Goal: Task Accomplishment & Management: Complete application form

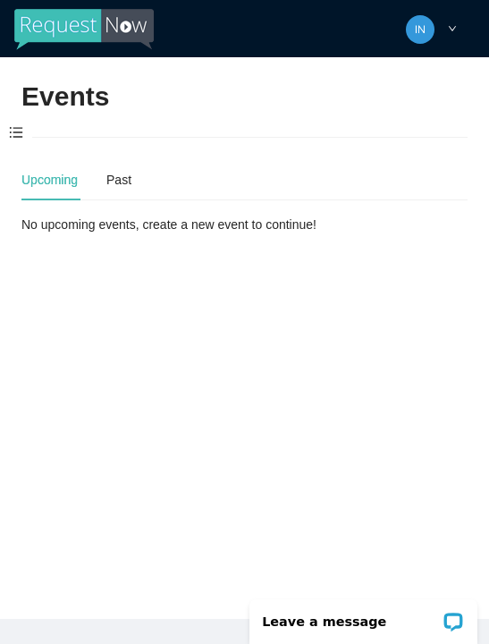
click at [14, 122] on span at bounding box center [16, 134] width 32 height 38
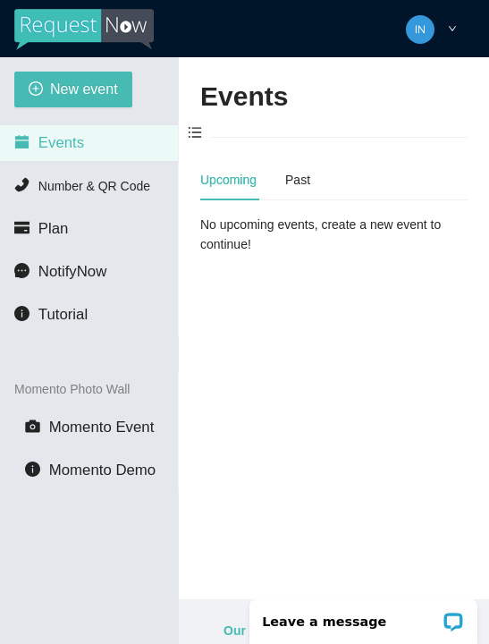
click at [54, 88] on span "New event" at bounding box center [84, 89] width 68 height 22
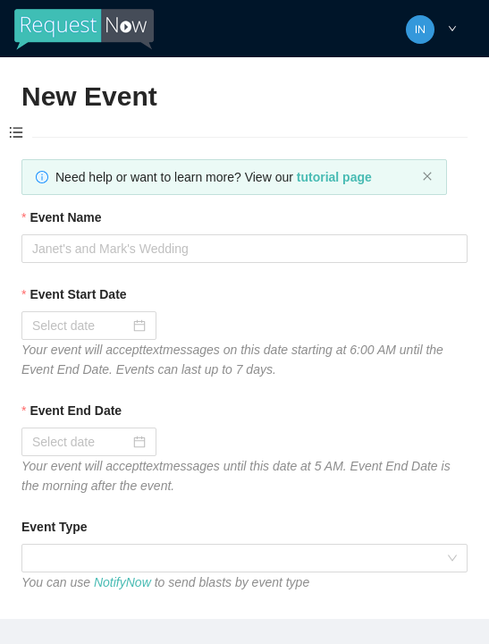
type textarea "Thanks for coming to Guitars and Cadillacs! Follow us on FB & IG @guitarsandcad…"
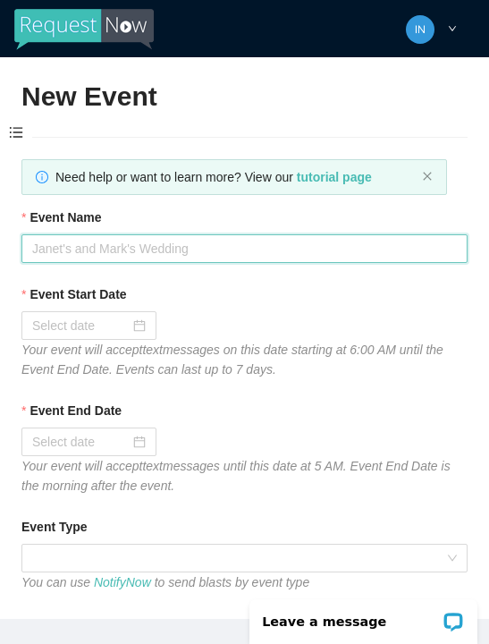
click at [109, 242] on input "Event Name" at bounding box center [244, 248] width 446 height 29
type input "[DATE]"
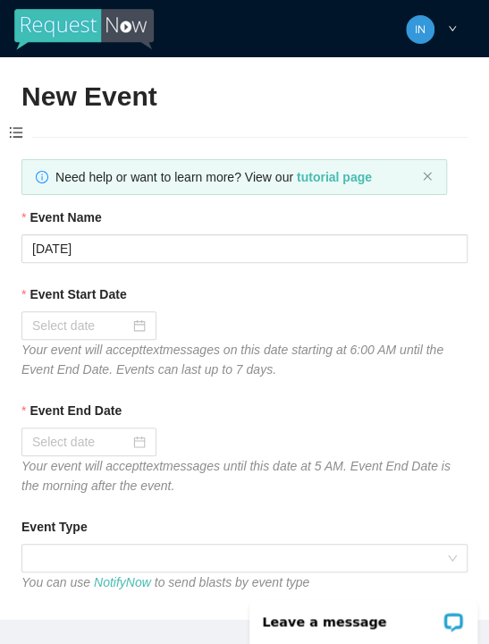
click at [135, 321] on div at bounding box center [89, 326] width 114 height 20
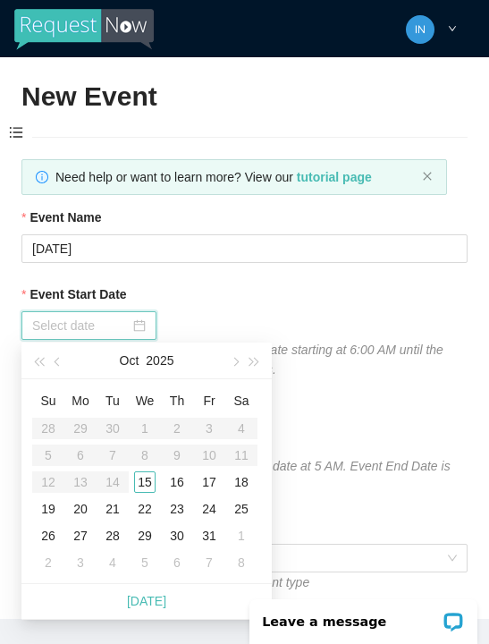
type input "[DATE]"
click at [145, 487] on div "15" at bounding box center [144, 482] width 21 height 21
type input "[DATE]"
type textarea "Thanks for coming to Guitars and Cadillacs! Follow us on FB & IG @guitarsandcad…"
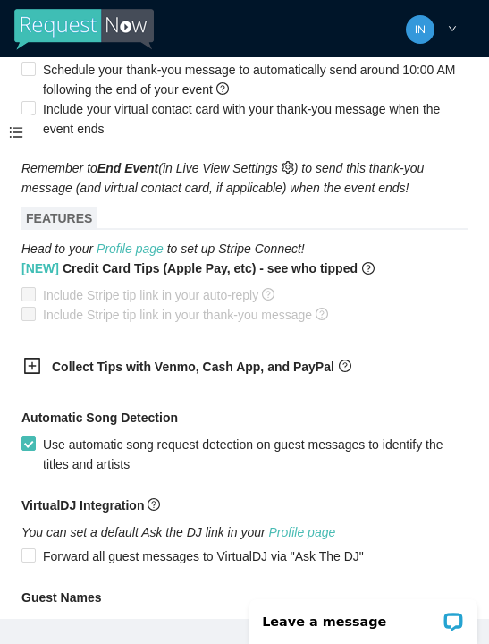
scroll to position [974, 0]
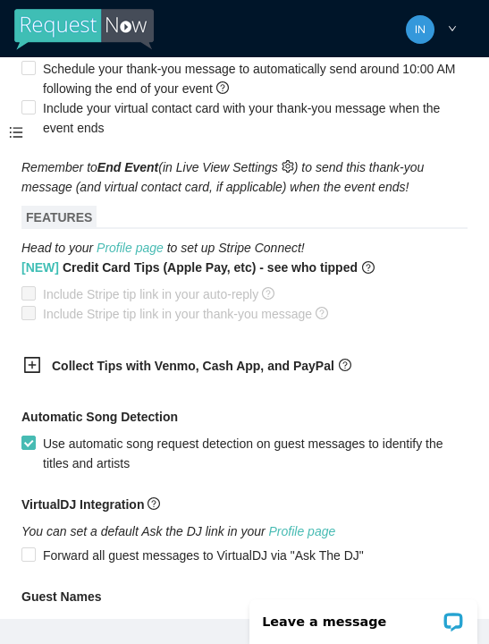
click at [44, 355] on div "Collect Tips with Venmo, Cash App, and PayPal" at bounding box center [232, 367] width 447 height 44
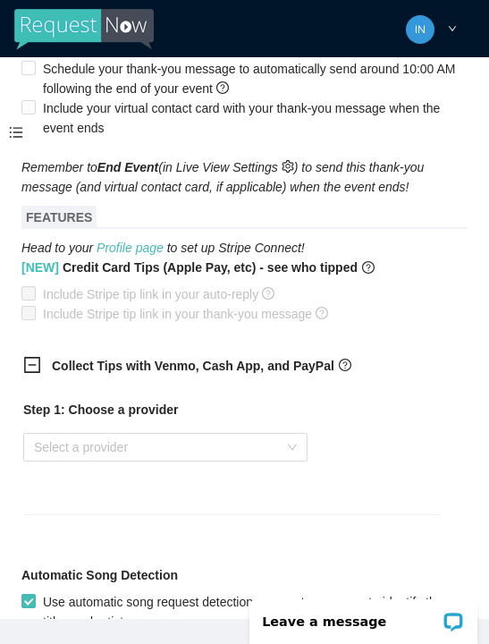
click at [109, 455] on input "search" at bounding box center [159, 447] width 251 height 27
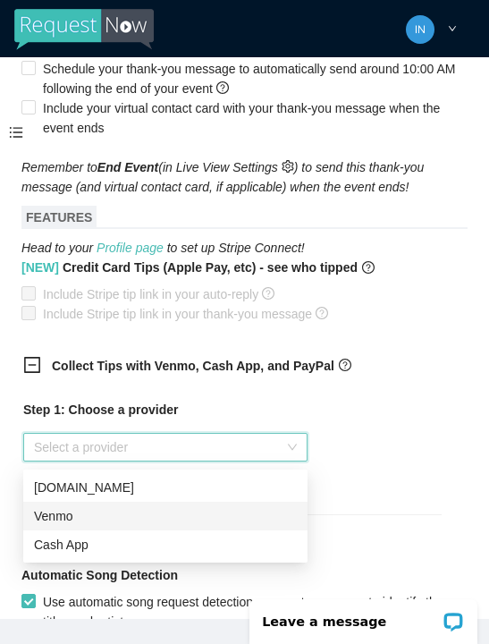
click at [109, 515] on div "Venmo" at bounding box center [165, 516] width 263 height 20
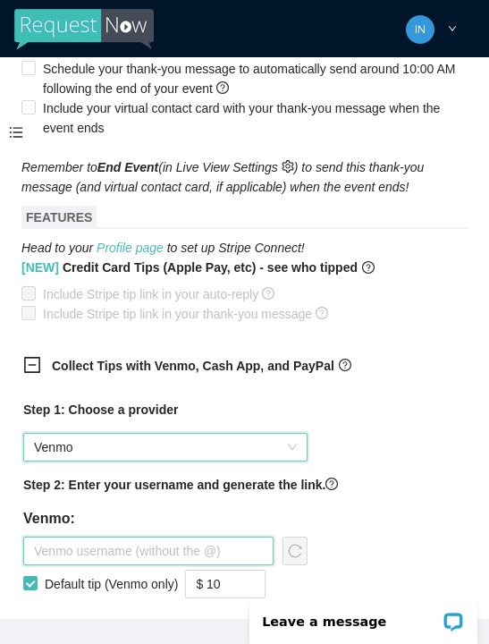
click at [226, 556] on input "text" at bounding box center [148, 551] width 251 height 29
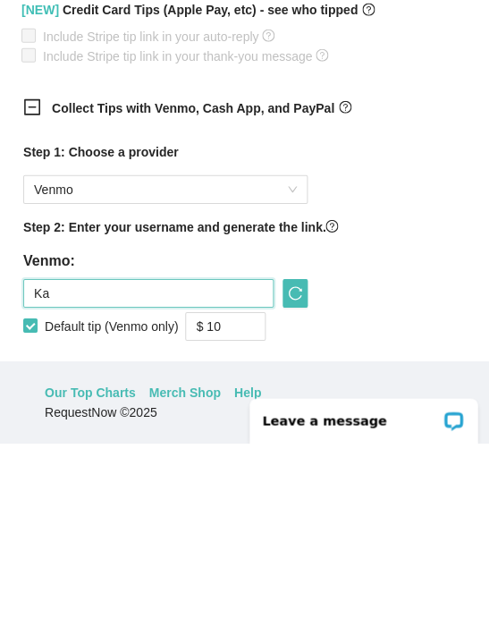
type input "K"
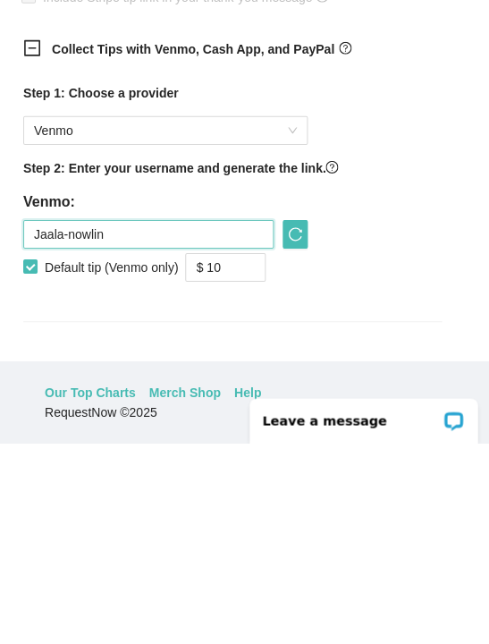
scroll to position [1032, 0]
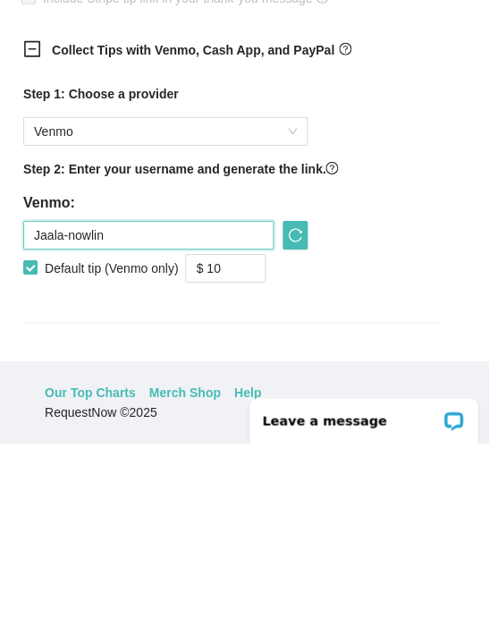
type input "Jaala-nowlin"
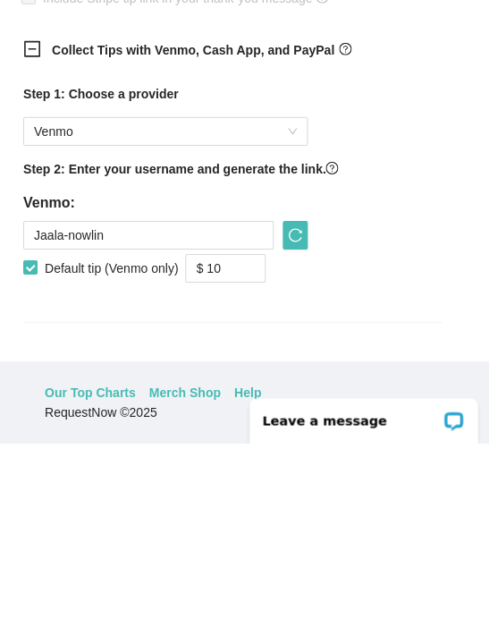
click at [298, 429] on icon "reload" at bounding box center [295, 436] width 14 height 14
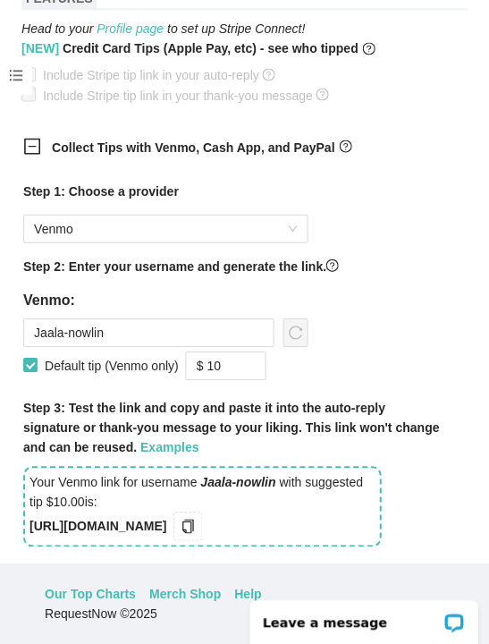
scroll to position [1147, 0]
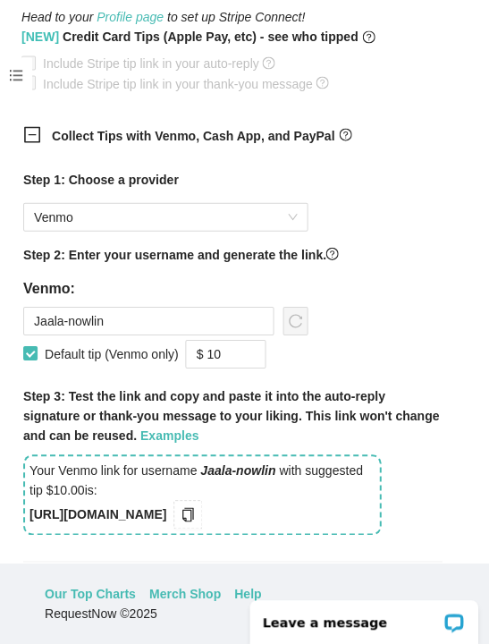
click at [195, 506] on icon "copy" at bounding box center [188, 513] width 14 height 14
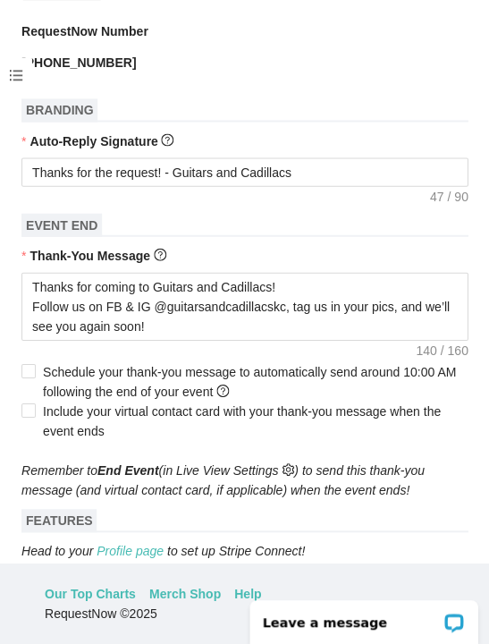
scroll to position [604, 0]
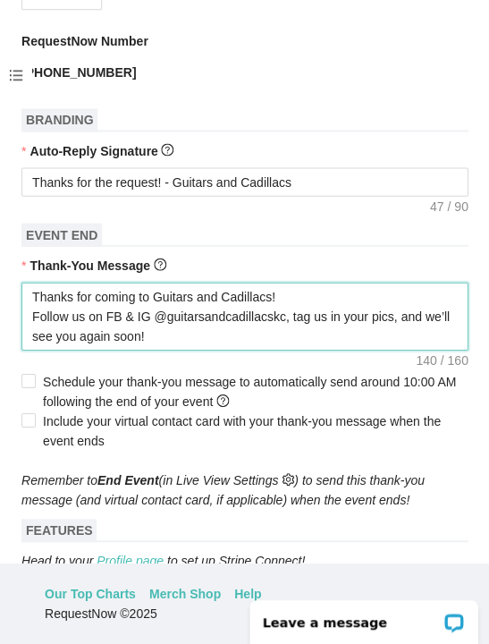
click at [292, 316] on textarea "Thanks for coming to Guitars and Cadillacs! Follow us on FB & IG @guitarsandcad…" at bounding box center [244, 316] width 446 height 68
type textarea "Thanks for coming to Guitars and Cadillacs! Follow us on FB & IG @guitarsandcad…"
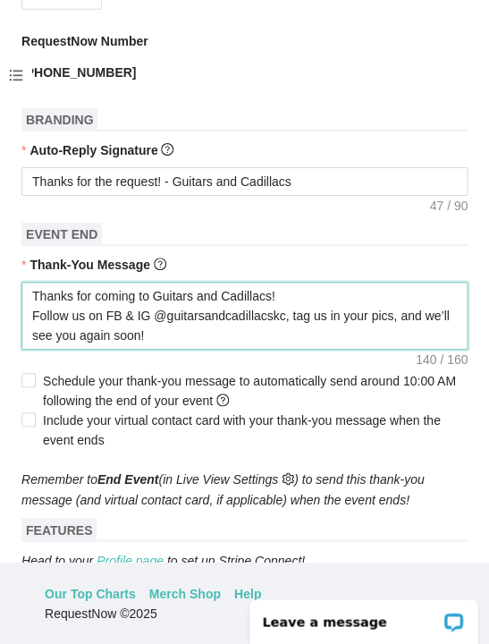
type textarea "Thanks for coming to Guitars and Cadillacs! Follow us on FB & IG @guitarsandcad…"
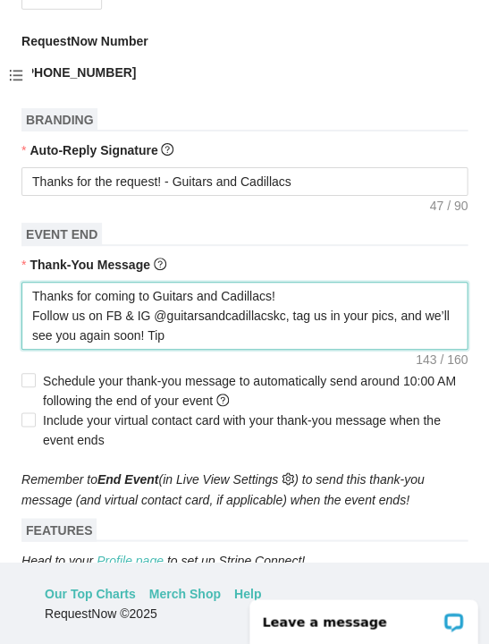
type textarea "Thanks for coming to Guitars and Cadillacs! Follow us on FB & IG @guitarsandcad…"
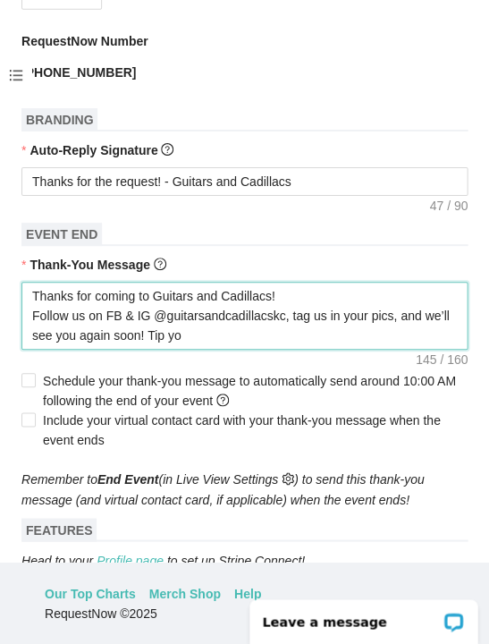
type textarea "Thanks for coming to Guitars and Cadillacs! Follow us on FB & IG @guitarsandcad…"
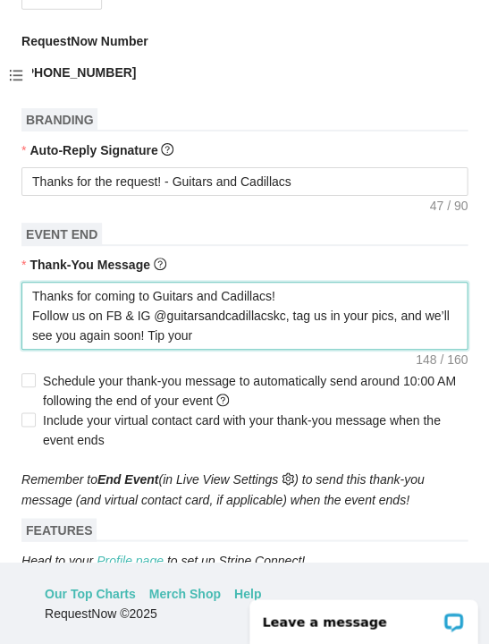
type textarea "Thanks for coming to Guitars and Cadillacs! Follow us on FB & IG @guitarsandcad…"
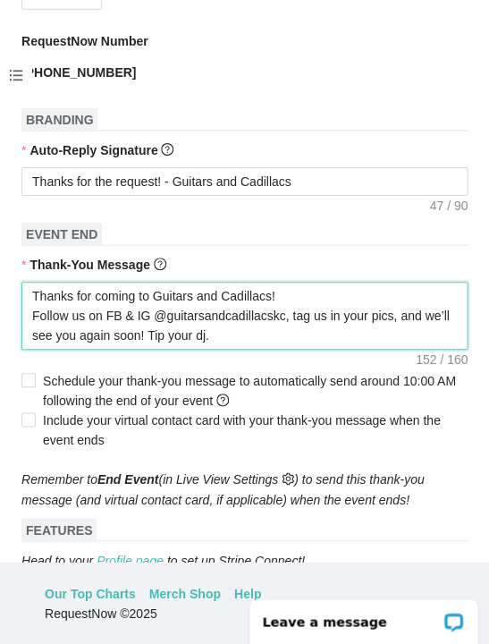
type textarea "Thanks for coming to Guitars and Cadillacs! Follow us on FB & IG @guitarsandcad…"
click at [296, 316] on textarea "Thanks for coming to Guitars and Cadillacs! Follow us on FB & IG @guitarsandcad…" at bounding box center [244, 316] width 446 height 68
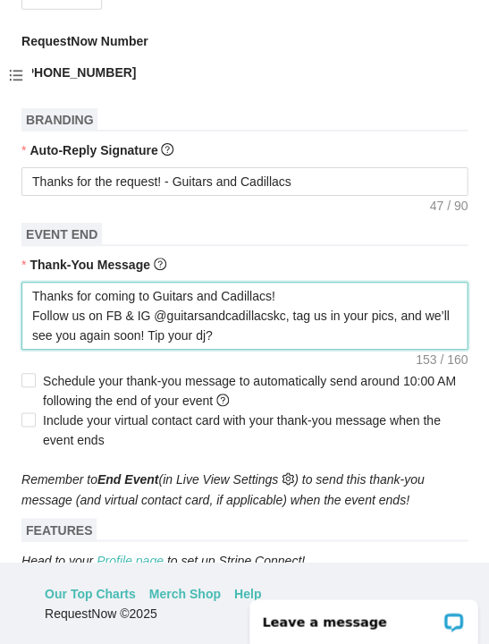
click at [293, 319] on textarea "Thanks for coming to Guitars and Cadillacs! Follow us on FB & IG @guitarsandcad…" at bounding box center [244, 316] width 446 height 68
paste textarea "https:/"
type textarea "Thanks for coming to Guitars and Cadillacs! Follow us on FB & IG @guitarsandcad…"
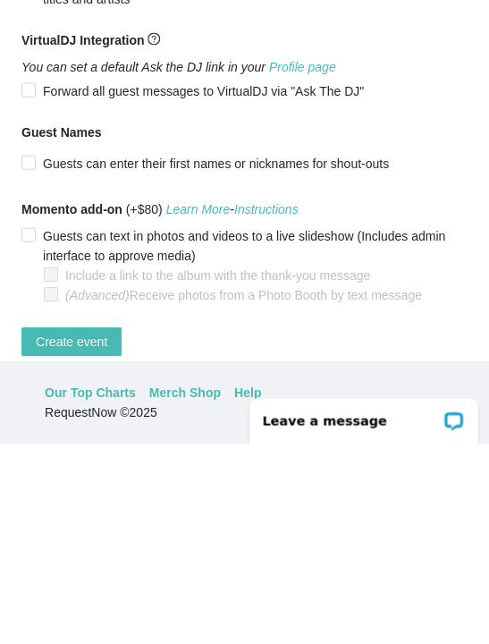
scroll to position [78, 0]
click at [86, 532] on span "Create event" at bounding box center [72, 542] width 72 height 20
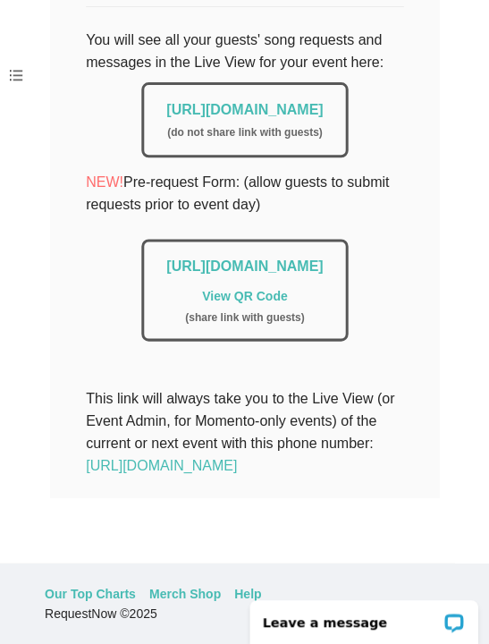
scroll to position [452, 0]
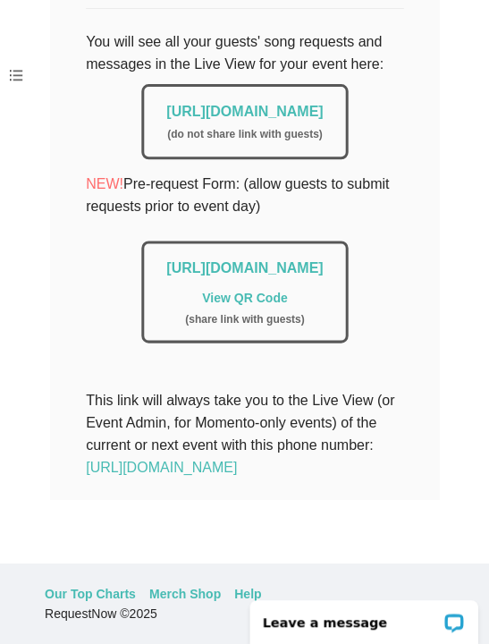
click at [166, 104] on link "[URL][DOMAIN_NAME]" at bounding box center [244, 111] width 157 height 15
